Goal: Task Accomplishment & Management: Use online tool/utility

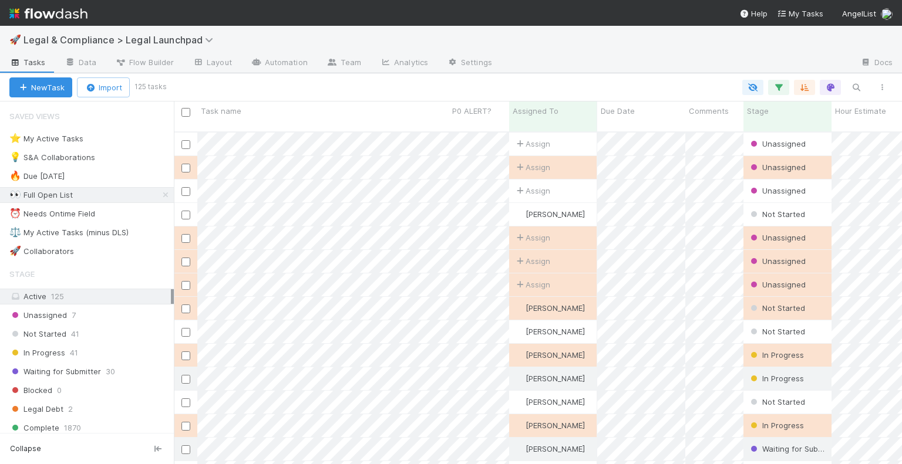
scroll to position [333, 718]
click at [119, 238] on div "⚖️ My Active Tasks (minus DLS)" at bounding box center [68, 232] width 119 height 15
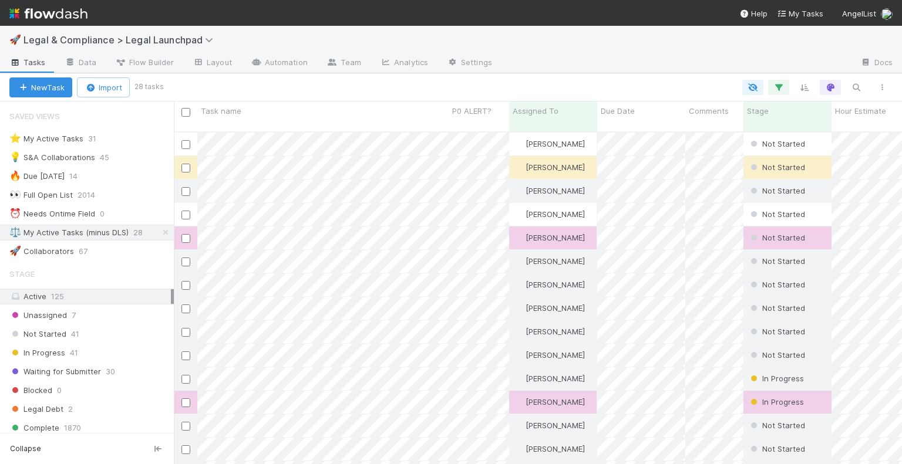
scroll to position [333, 718]
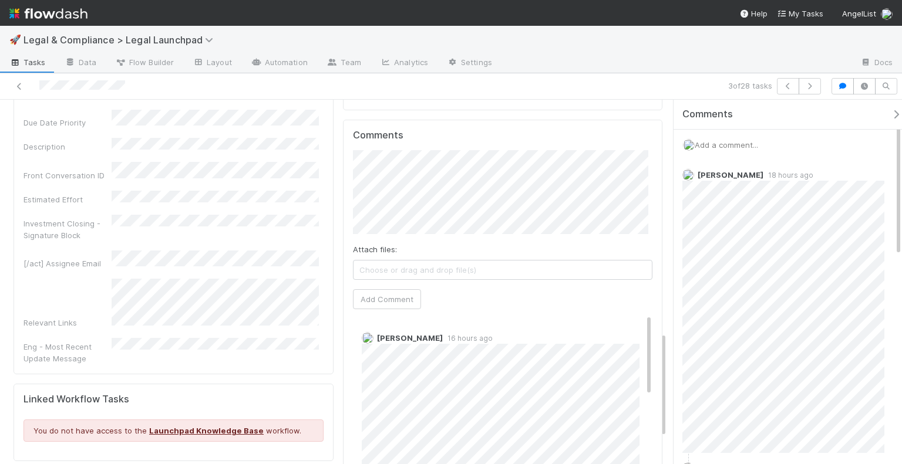
scroll to position [806, 0]
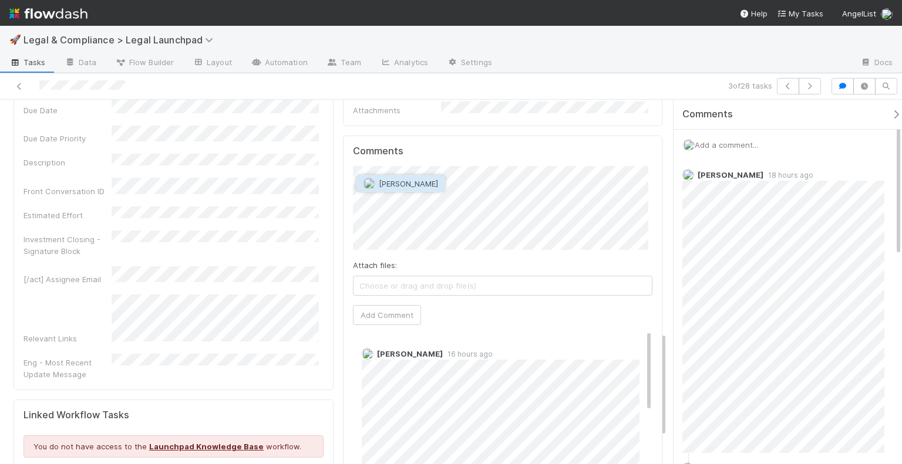
click at [422, 180] on span "Cody Maldonado" at bounding box center [408, 183] width 59 height 9
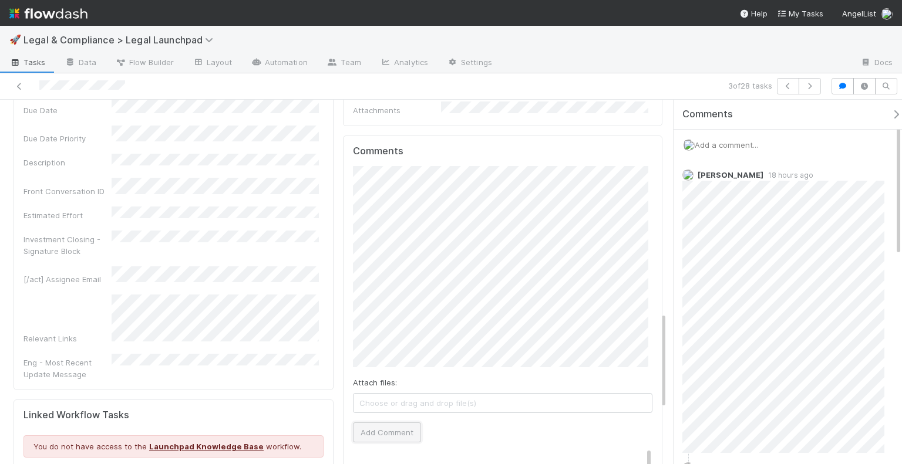
click at [382, 423] on button "Add Comment" at bounding box center [387, 433] width 68 height 20
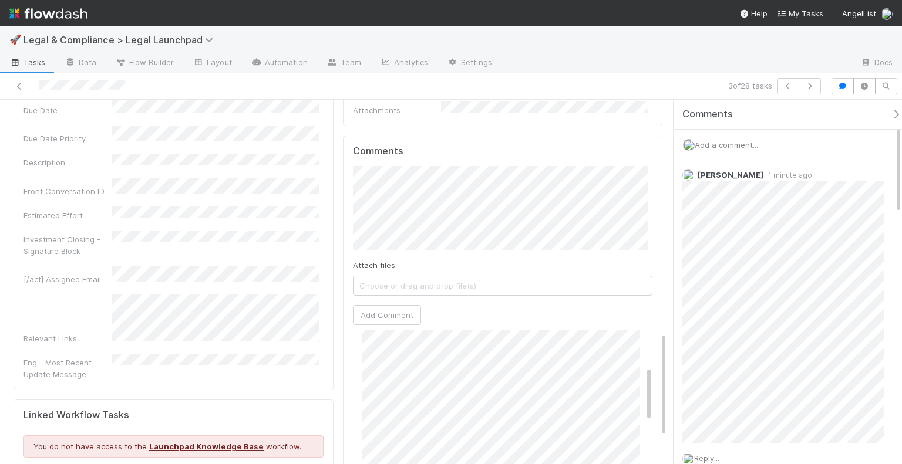
scroll to position [0, 0]
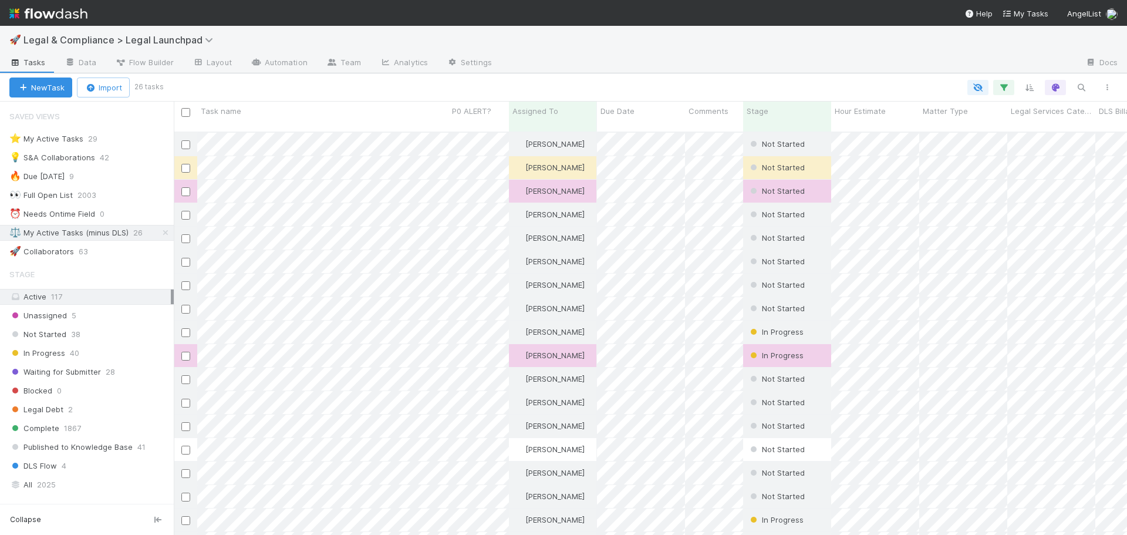
scroll to position [404, 944]
